Goal: Task Accomplishment & Management: Use online tool/utility

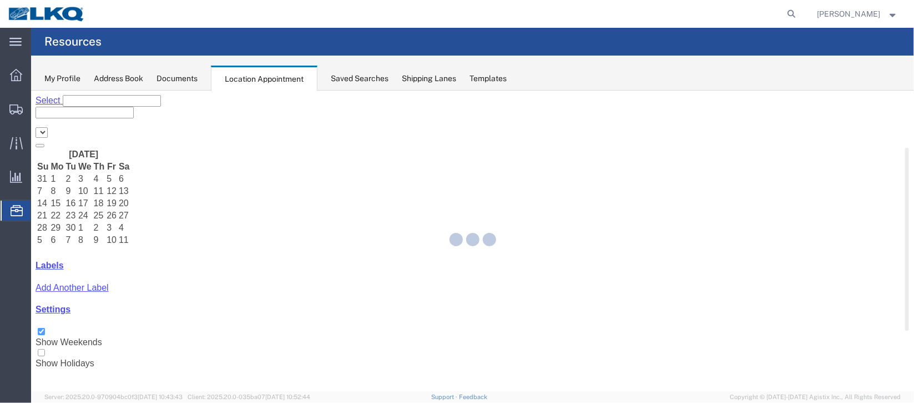
select select "27634"
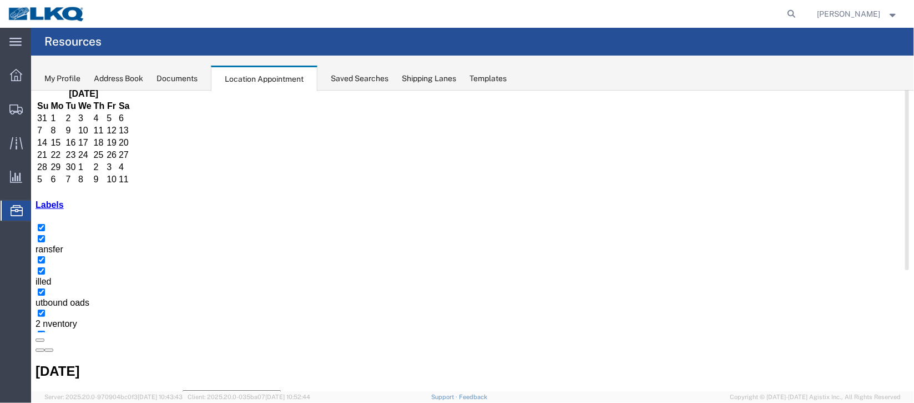
scroll to position [83, 0]
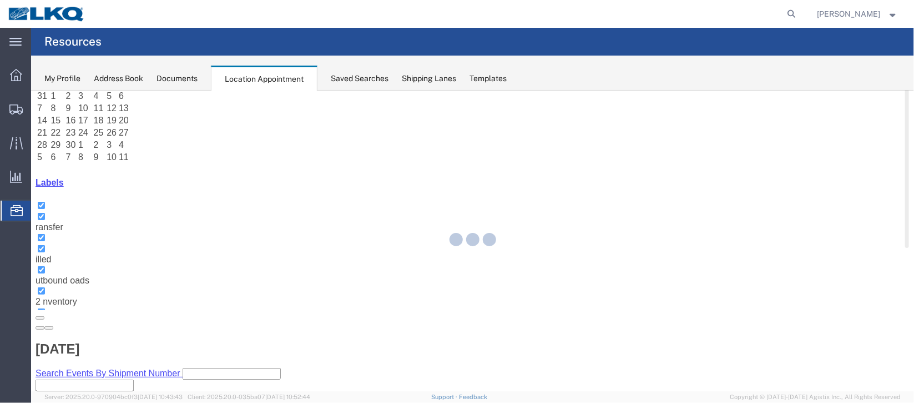
select select "1"
select select
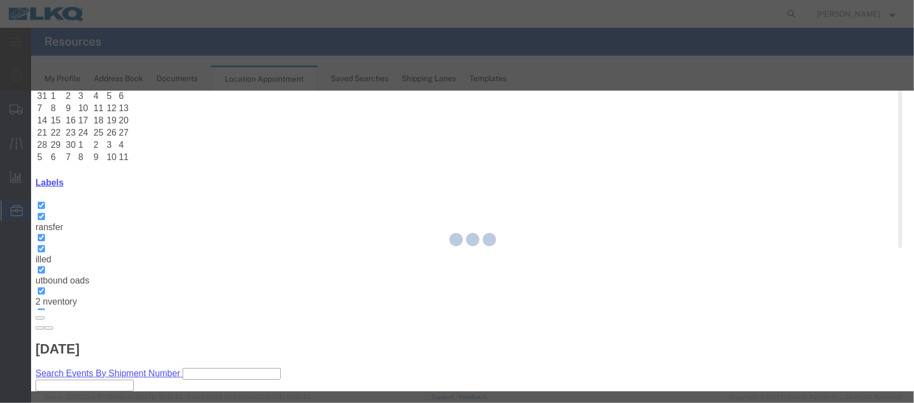
select select
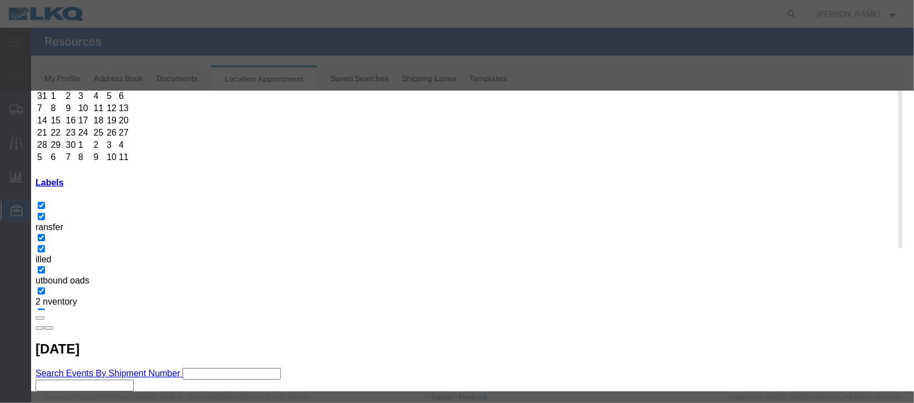
scroll to position [142, 0]
type input "de"
select select "40"
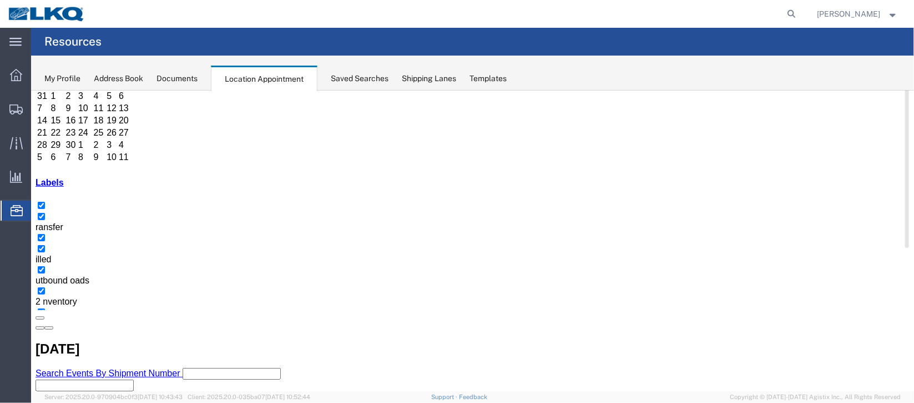
scroll to position [0, 0]
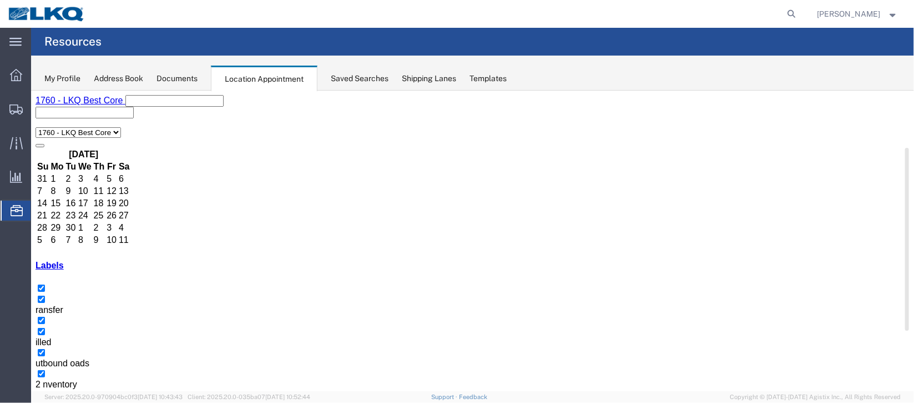
select select "100"
select select "1"
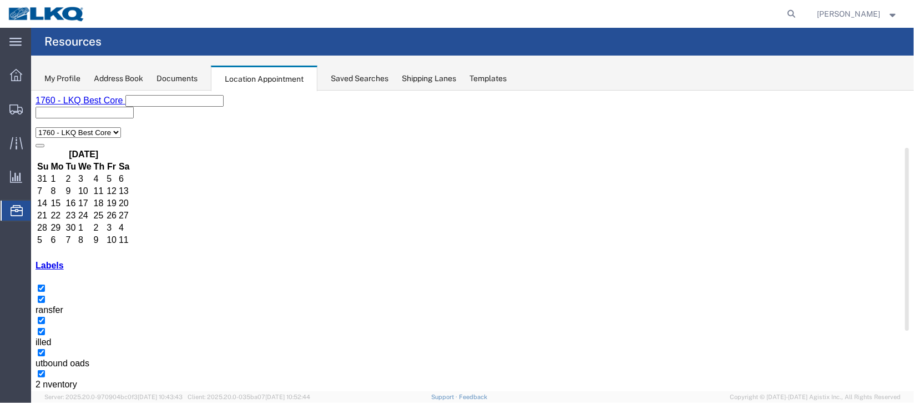
select select
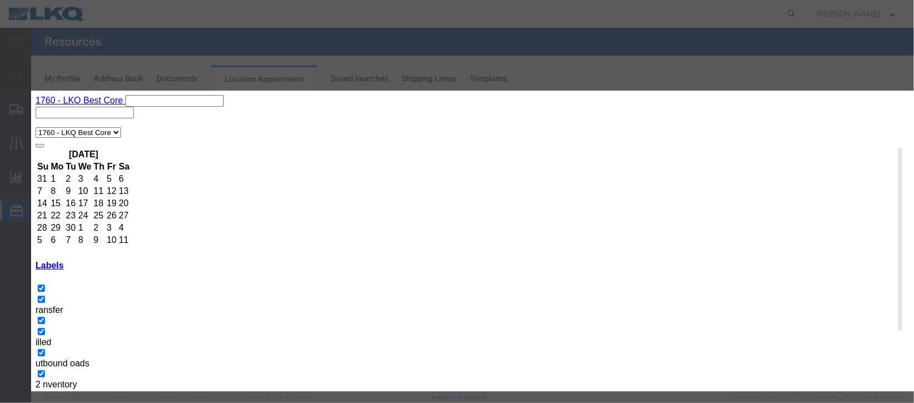
scroll to position [142, 0]
type input "de"
select select "40"
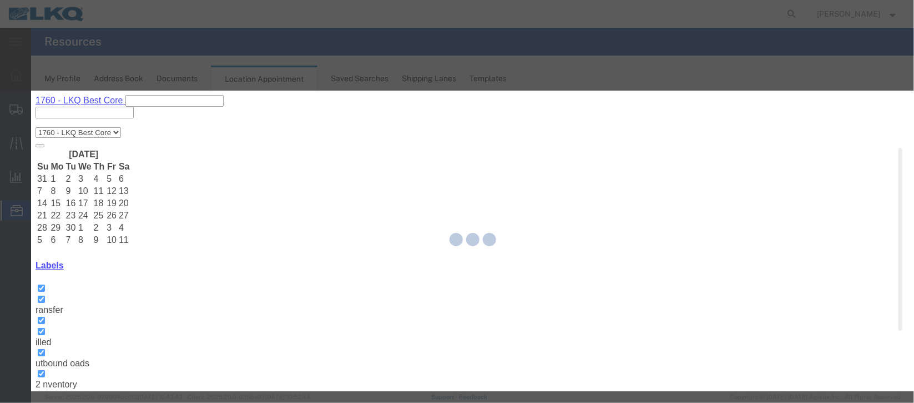
scroll to position [136, 0]
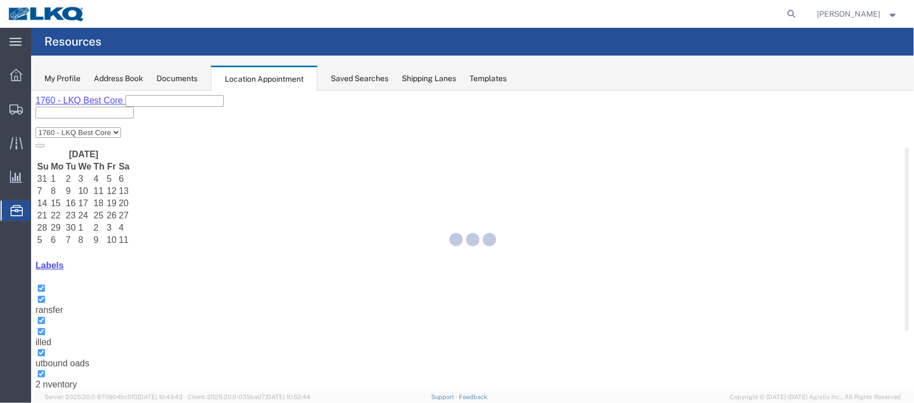
select select "100"
select select "1"
select select
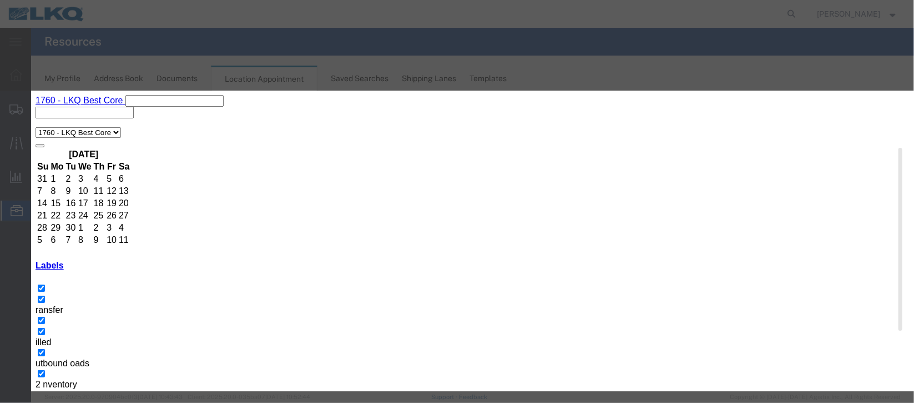
scroll to position [142, 0]
type input "de"
select select "40"
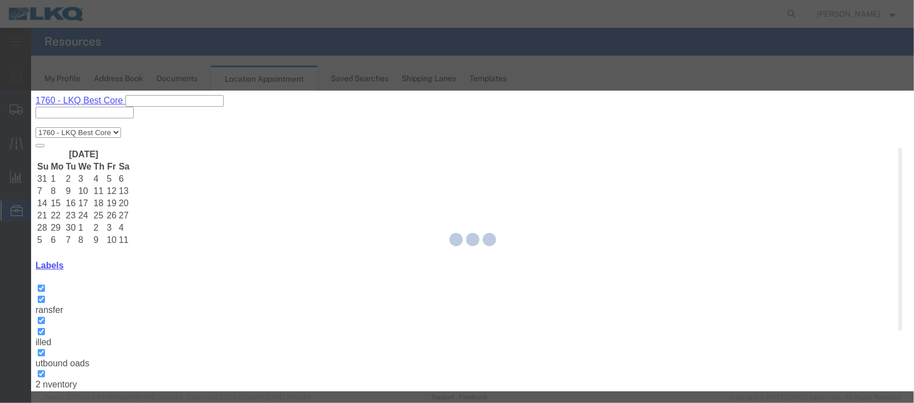
scroll to position [136, 0]
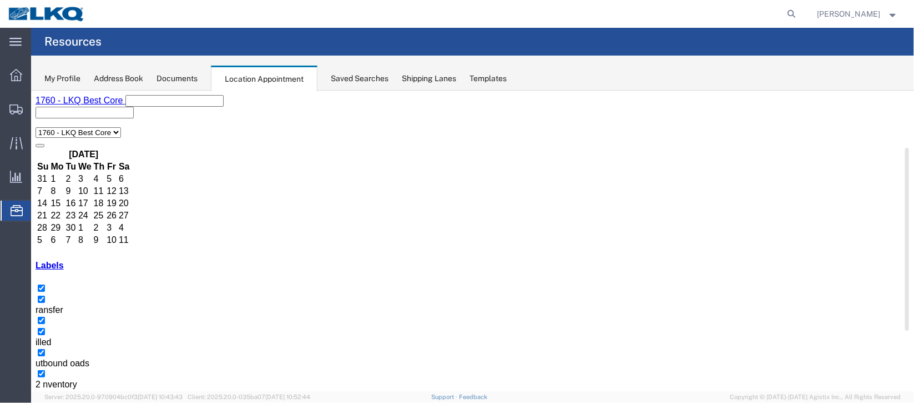
select select "100"
select select "1"
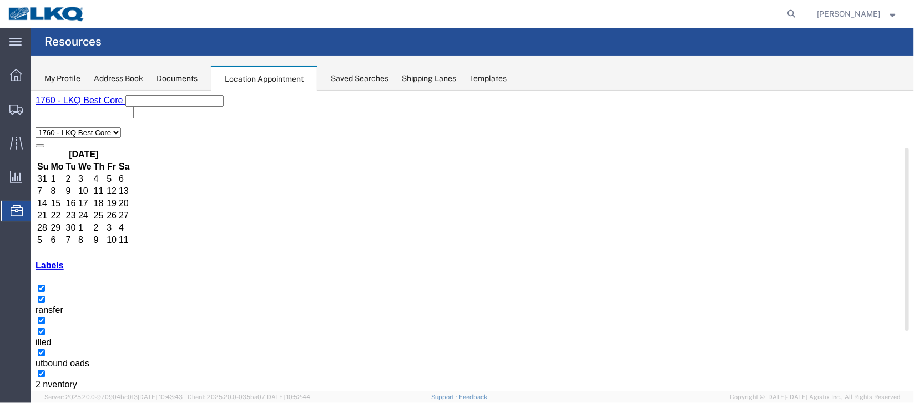
select select
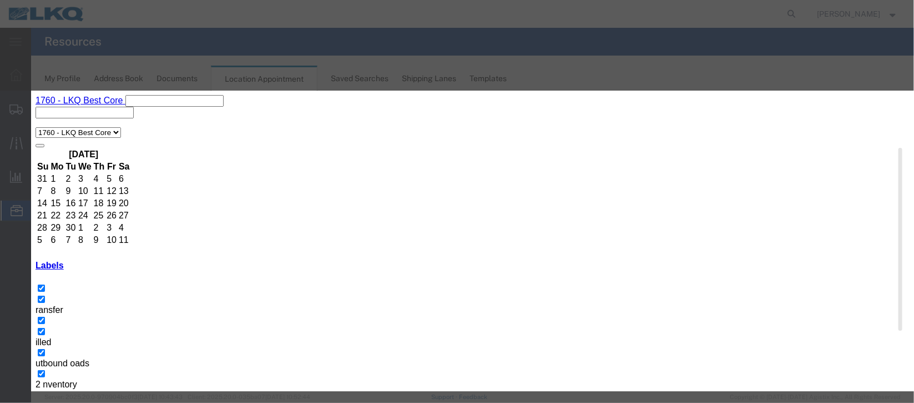
scroll to position [142, 0]
type input "de"
select select "40"
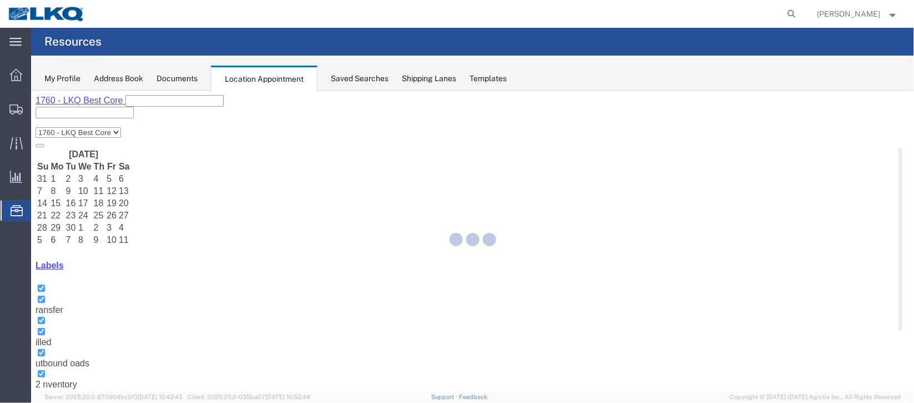
scroll to position [136, 0]
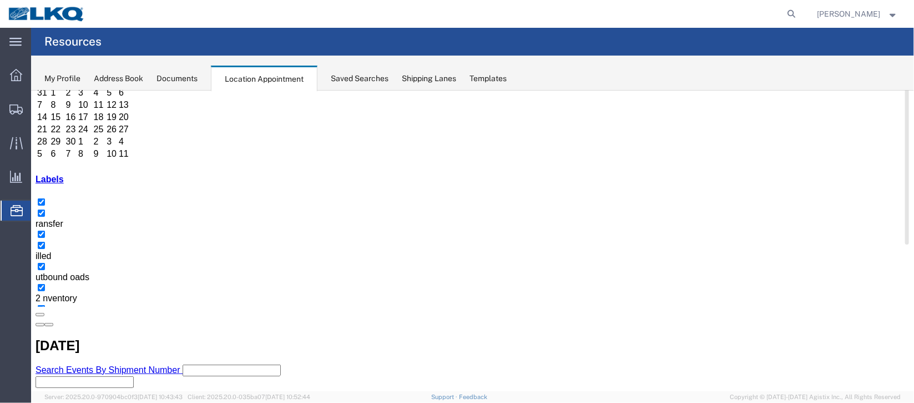
scroll to position [83, 0]
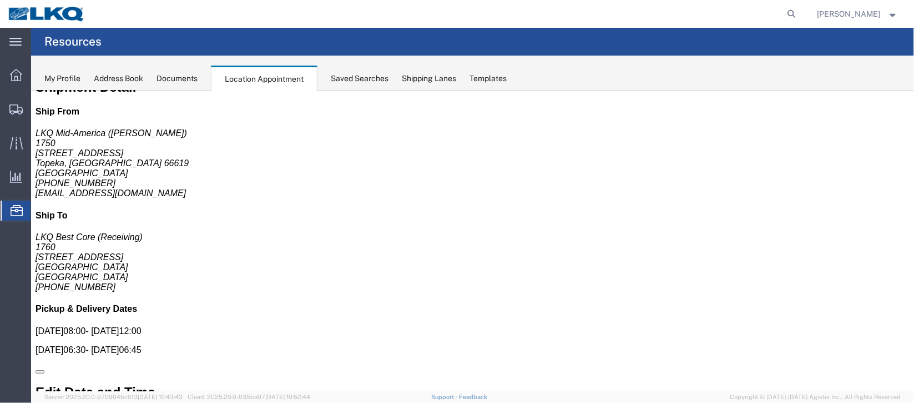
scroll to position [0, 0]
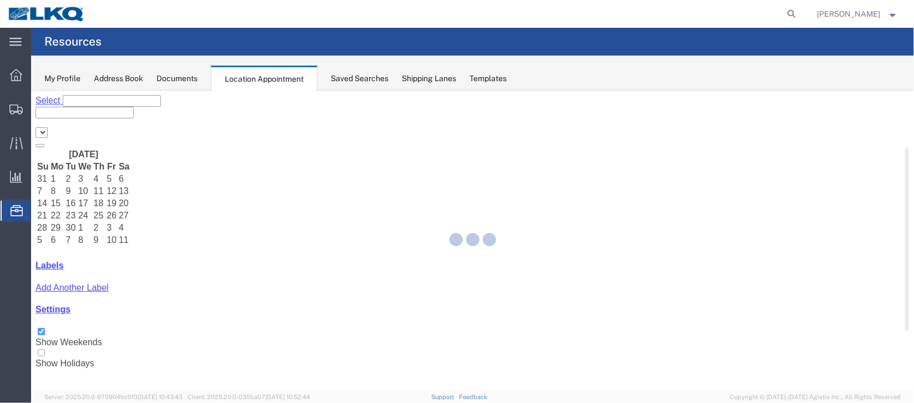
select select "27634"
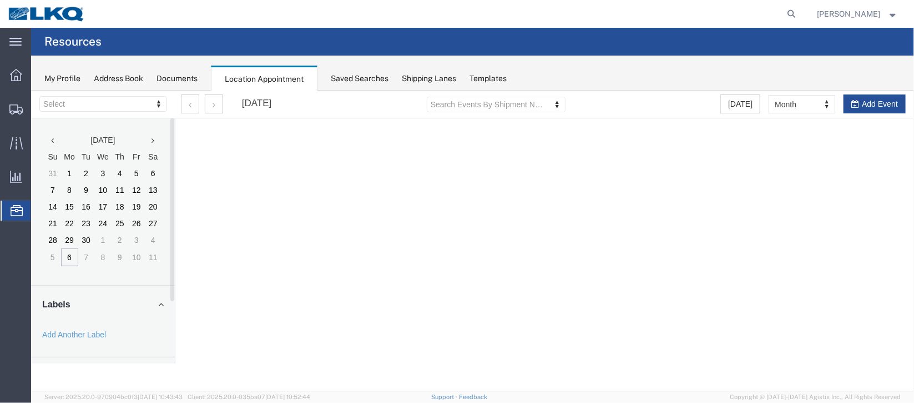
select select "27634"
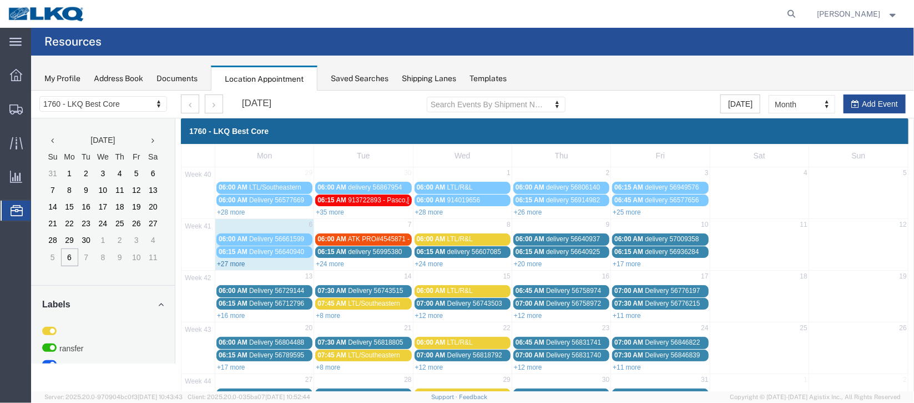
click at [225, 264] on link "+27 more" at bounding box center [231, 263] width 28 height 8
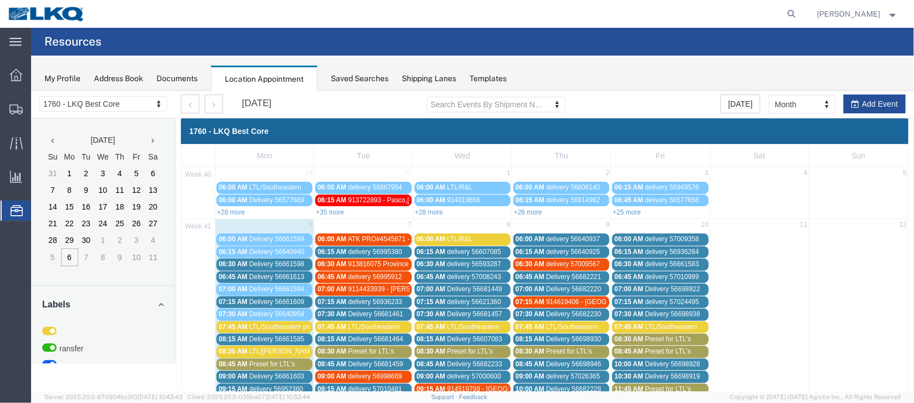
click at [269, 275] on span "Delivery 56661613" at bounding box center [276, 276] width 55 height 8
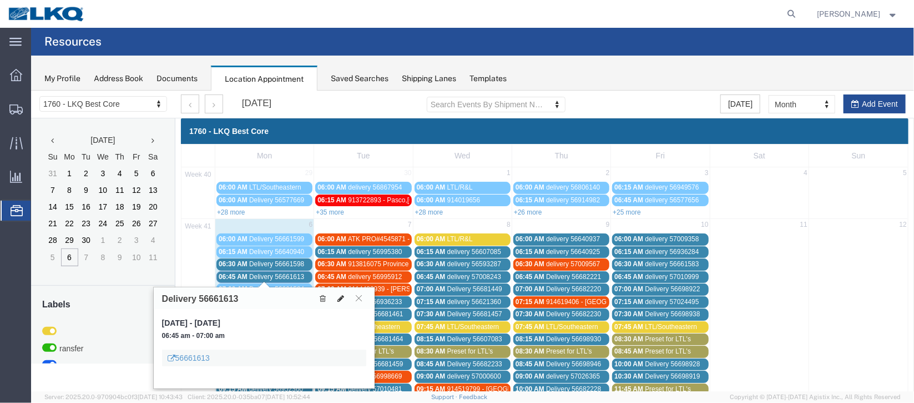
click at [339, 300] on icon at bounding box center [340, 298] width 7 height 8
select select "1"
select select
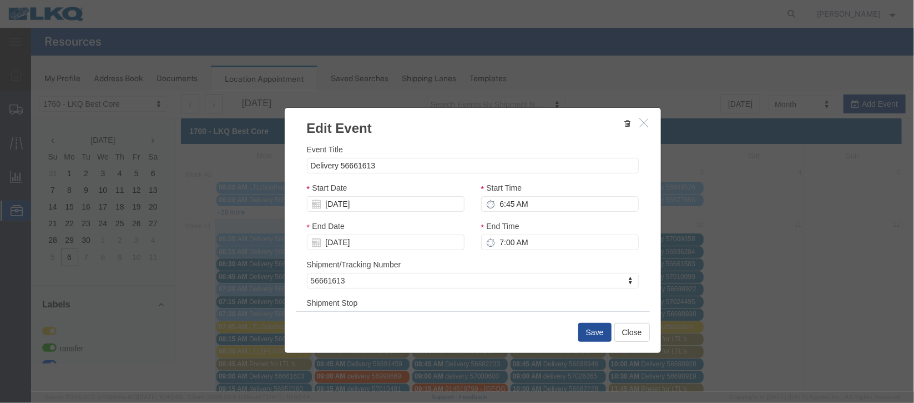
select select
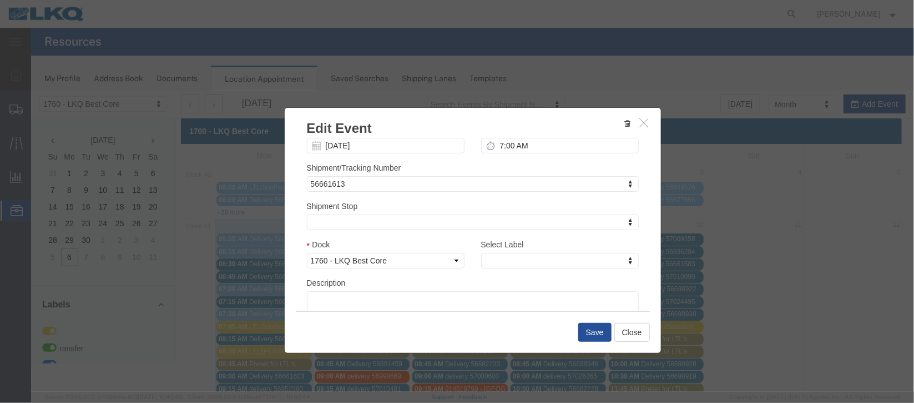
scroll to position [142, 0]
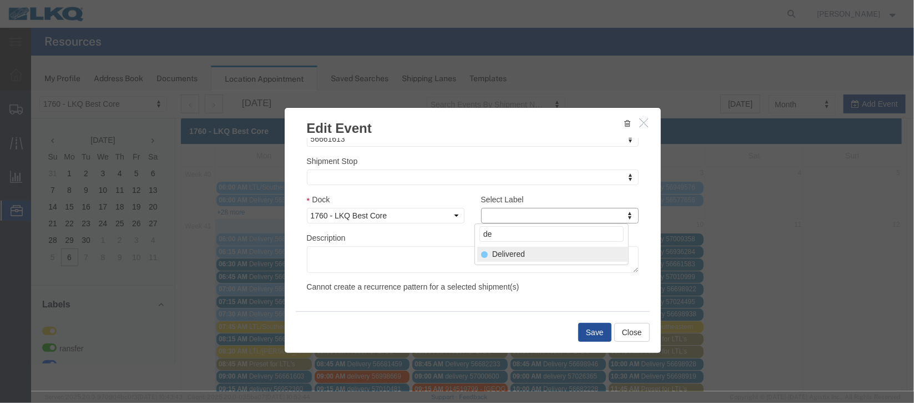
type input "de"
select select "40"
click at [584, 333] on button "Save" at bounding box center [594, 331] width 33 height 19
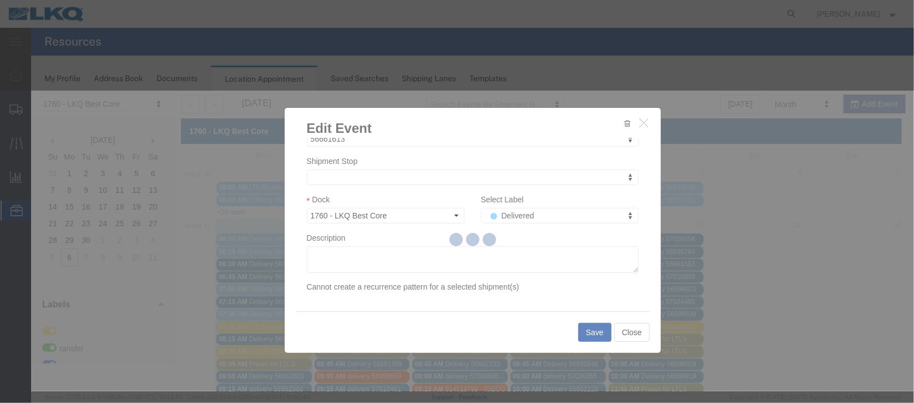
scroll to position [136, 0]
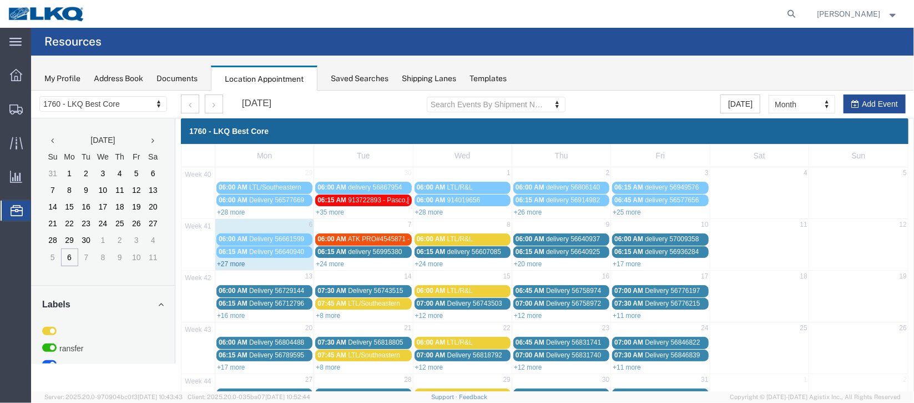
click at [244, 262] on link "+27 more" at bounding box center [231, 263] width 28 height 8
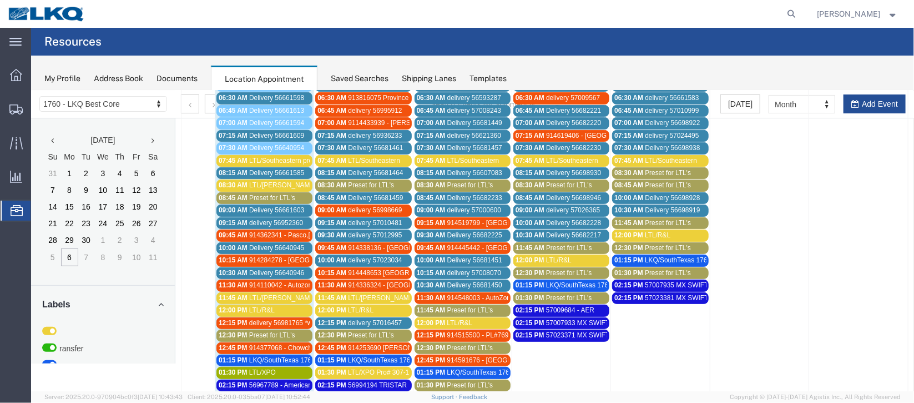
scroll to position [83, 0]
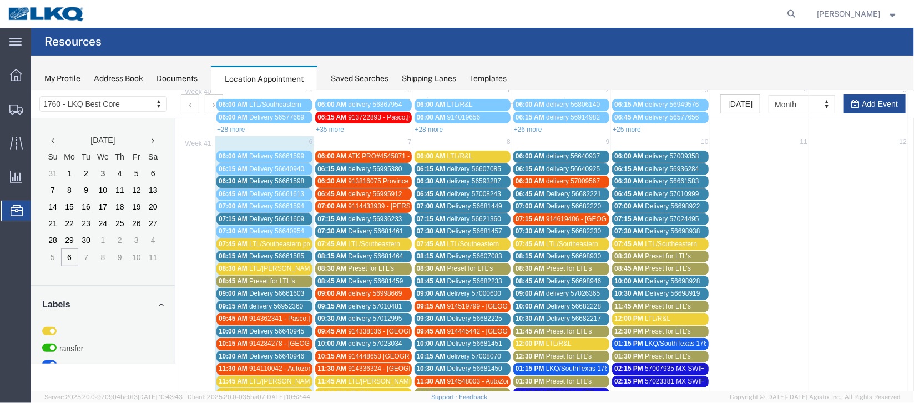
click at [265, 178] on span "Delivery 56661598" at bounding box center [276, 181] width 55 height 8
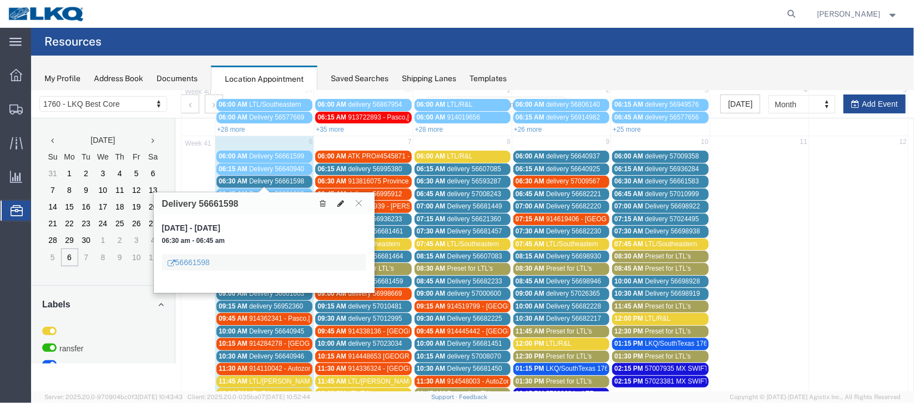
click at [339, 199] on icon at bounding box center [340, 203] width 7 height 8
select select "100"
select select "1"
select select
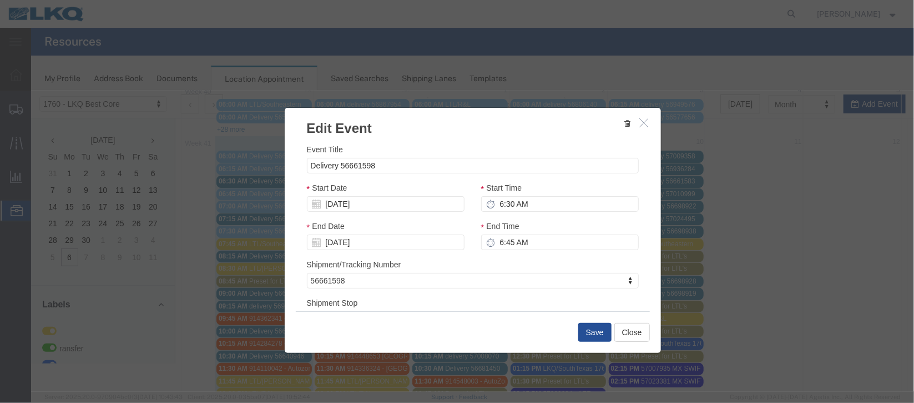
scroll to position [142, 0]
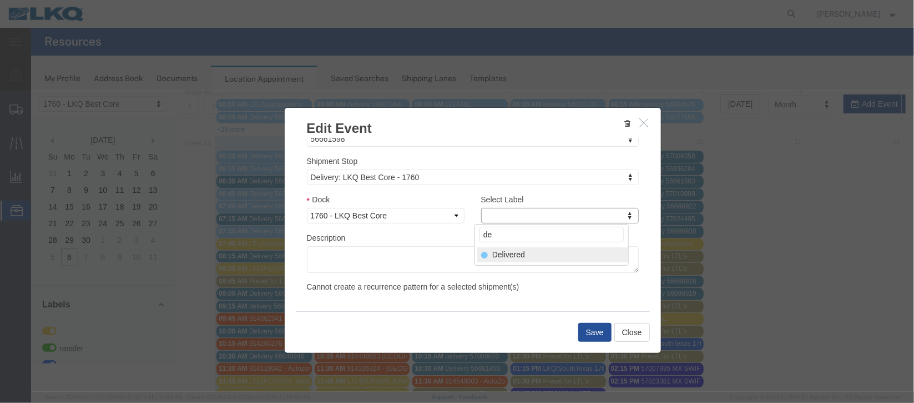
type input "de"
click at [569, 262] on div "Select Label de Delivered" at bounding box center [551, 244] width 154 height 42
select select "40"
click at [596, 338] on button "Save" at bounding box center [594, 331] width 33 height 19
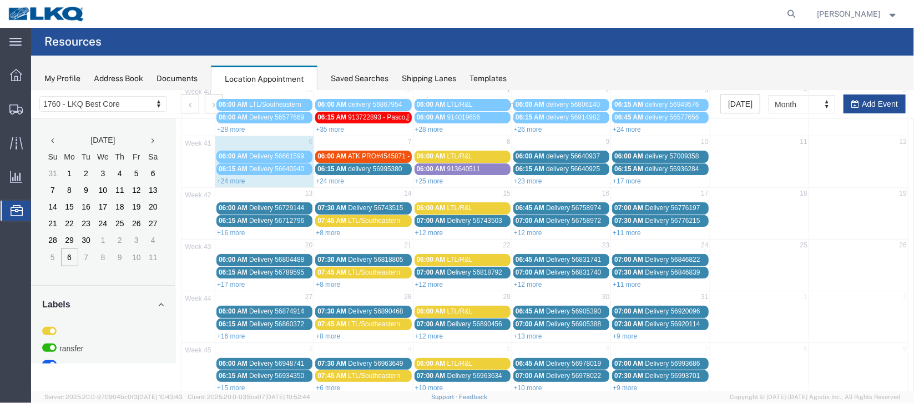
scroll to position [0, 0]
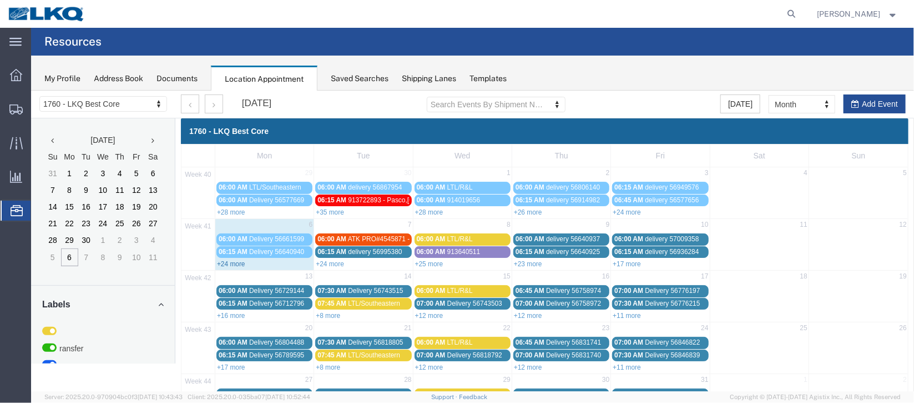
click at [235, 264] on link "+24 more" at bounding box center [231, 263] width 28 height 8
